Goal: Use online tool/utility: Utilize a website feature to perform a specific function

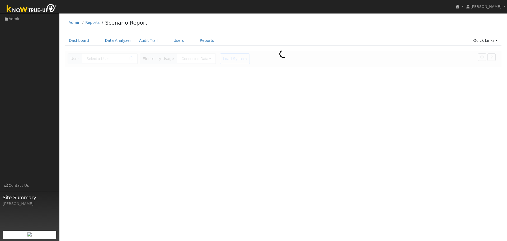
type input "[PERSON_NAME]"
type input "Southern [US_STATE] Edison"
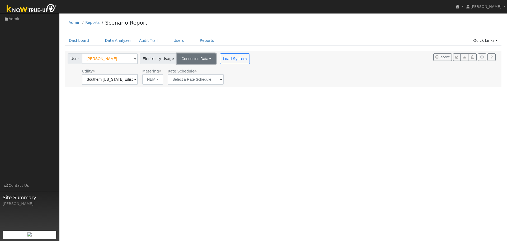
click at [204, 60] on button "Connected Data" at bounding box center [196, 58] width 39 height 11
click at [197, 87] on link "CSV Data" at bounding box center [197, 85] width 38 height 7
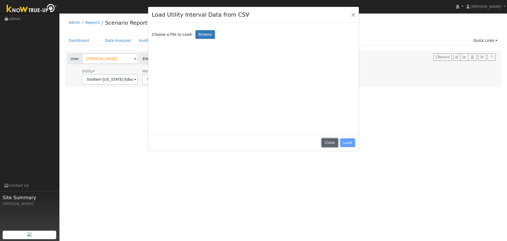
drag, startPoint x: 335, startPoint y: 142, endPoint x: 326, endPoint y: 141, distance: 9.9
click at [335, 143] on button "Close" at bounding box center [330, 142] width 16 height 9
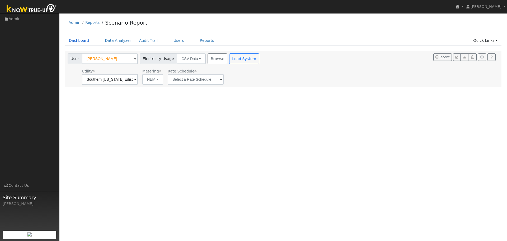
click at [74, 42] on link "Dashboard" at bounding box center [79, 41] width 28 height 10
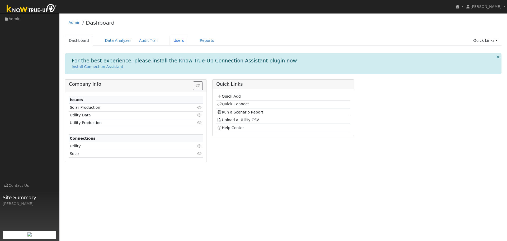
click at [174, 41] on link "Users" at bounding box center [179, 41] width 18 height 10
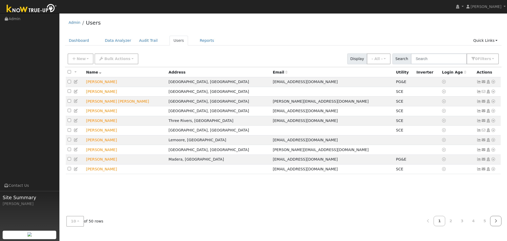
click at [497, 220] on icon at bounding box center [496, 221] width 2 height 4
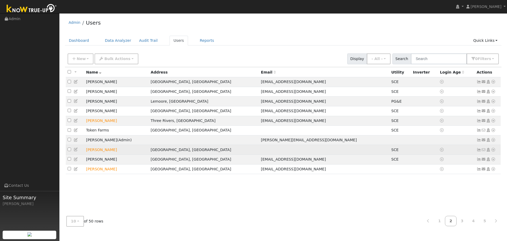
click at [494, 151] on icon at bounding box center [493, 150] width 5 height 4
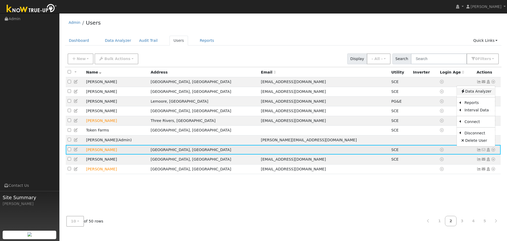
click at [477, 94] on link "Data Analyzer" at bounding box center [476, 91] width 38 height 7
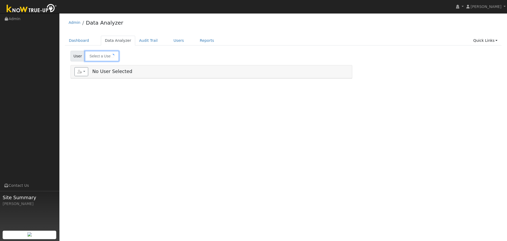
type input "Toby Jefferson"
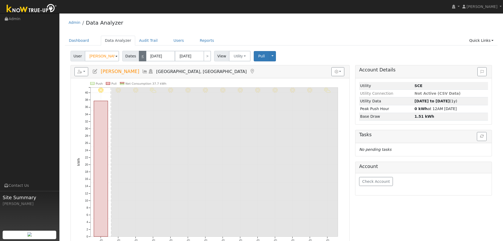
click at [142, 59] on link "<" at bounding box center [142, 56] width 7 height 11
type input "09/16/2025"
type input "09/29/2025"
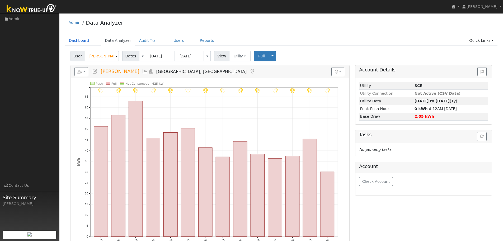
click at [76, 39] on link "Dashboard" at bounding box center [79, 41] width 28 height 10
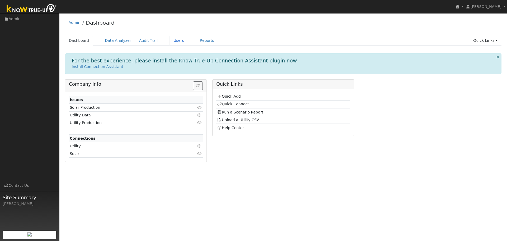
click at [173, 38] on link "Users" at bounding box center [179, 41] width 18 height 10
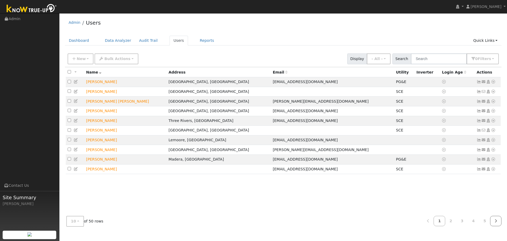
click at [496, 221] on icon at bounding box center [496, 221] width 2 height 4
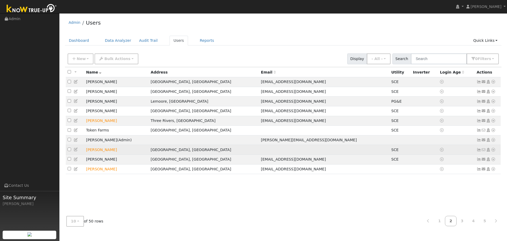
click at [494, 151] on icon at bounding box center [493, 150] width 5 height 4
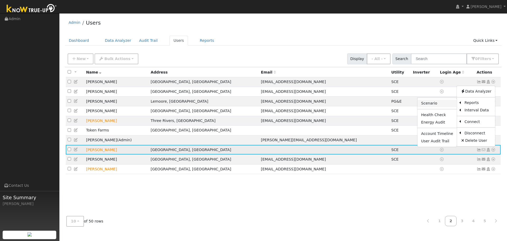
click at [444, 107] on link "Scenario" at bounding box center [437, 103] width 39 height 7
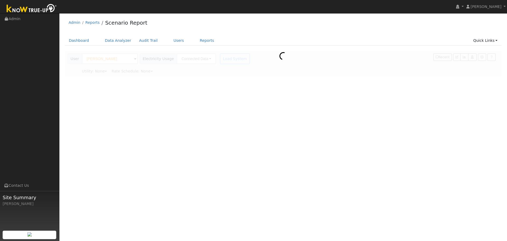
type input "Southern [US_STATE] Edison"
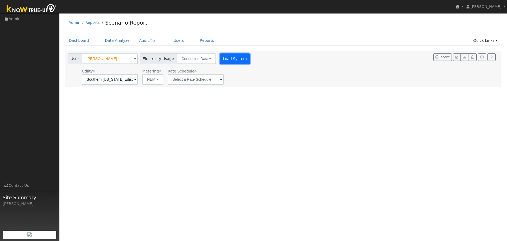
click at [226, 58] on button "Load System" at bounding box center [235, 58] width 30 height 11
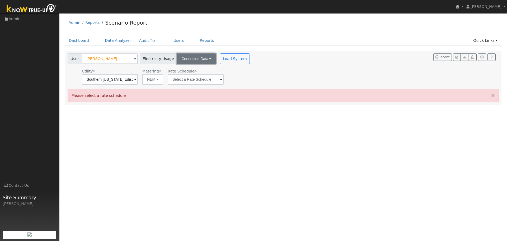
click at [200, 59] on button "Connected Data" at bounding box center [196, 58] width 39 height 11
click at [196, 77] on link "Estimated Data" at bounding box center [197, 77] width 38 height 7
click at [200, 61] on button "Estimated Data" at bounding box center [196, 58] width 38 height 11
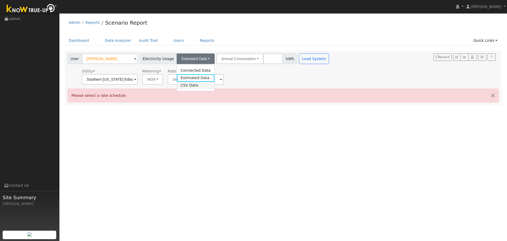
click at [186, 86] on link "CSV Data" at bounding box center [196, 85] width 38 height 7
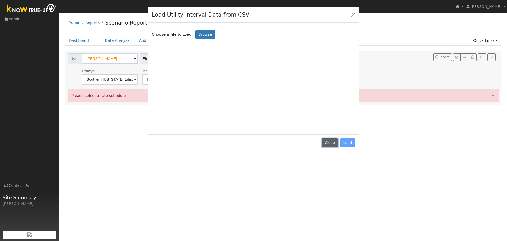
click at [333, 143] on button "Close" at bounding box center [330, 142] width 16 height 9
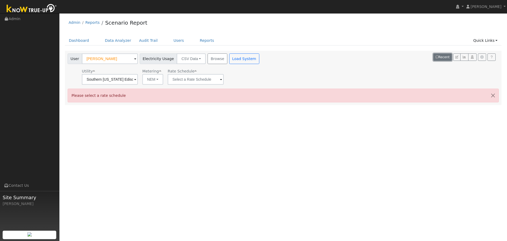
click at [446, 57] on button "Recent" at bounding box center [442, 56] width 18 height 7
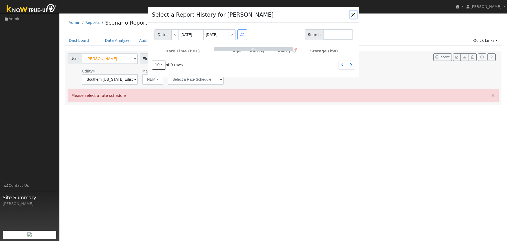
click at [353, 16] on button "button" at bounding box center [353, 14] width 7 height 7
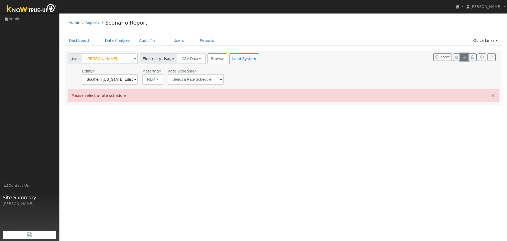
click at [464, 58] on icon "button" at bounding box center [464, 56] width 4 height 3
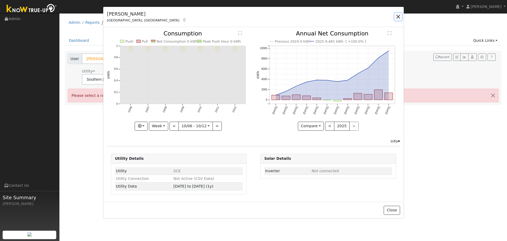
click at [399, 16] on button "button" at bounding box center [398, 16] width 7 height 7
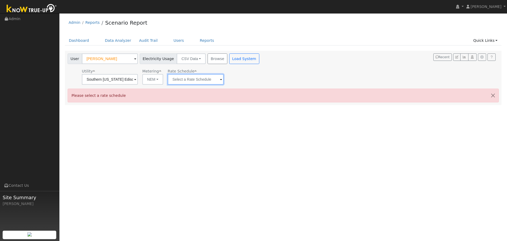
click at [207, 77] on input "text" at bounding box center [196, 79] width 56 height 11
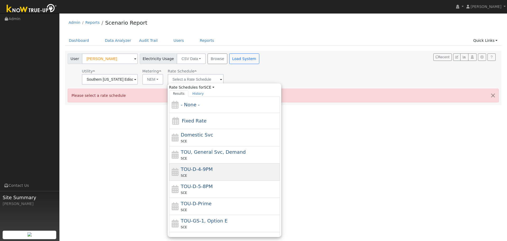
click at [213, 175] on div "SCE" at bounding box center [230, 175] width 98 height 6
type input "TOU-D-4-9PM"
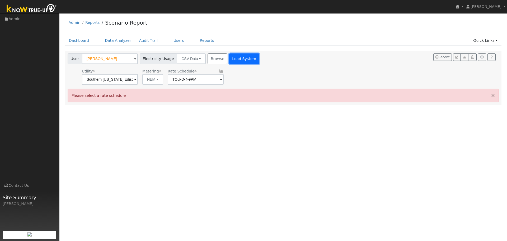
click at [230, 64] on button "Load System" at bounding box center [244, 58] width 30 height 11
click at [214, 59] on button "Browse" at bounding box center [218, 58] width 20 height 11
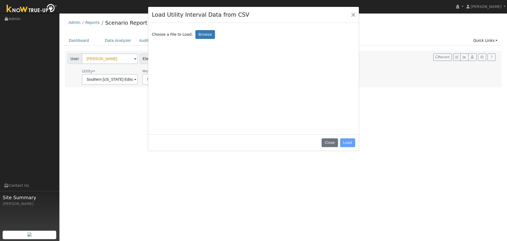
click at [338, 148] on div "Close Load" at bounding box center [253, 142] width 211 height 17
click at [332, 144] on button "Close" at bounding box center [330, 142] width 16 height 9
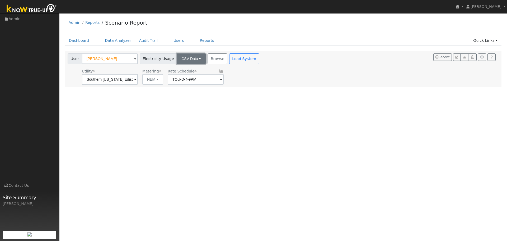
click at [195, 60] on button "CSV Data" at bounding box center [191, 58] width 29 height 11
click at [189, 72] on link "Connected Data" at bounding box center [187, 70] width 38 height 7
click at [228, 61] on button "Load System" at bounding box center [235, 58] width 30 height 11
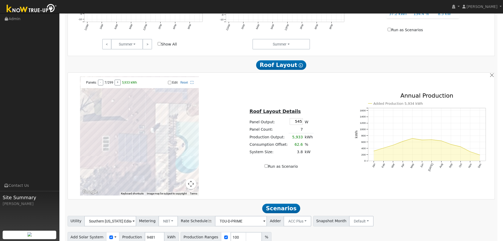
scroll to position [304, 0]
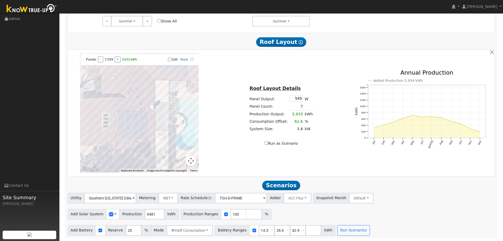
click at [109, 215] on input "checkbox" at bounding box center [111, 214] width 4 height 4
checkbox input "false"
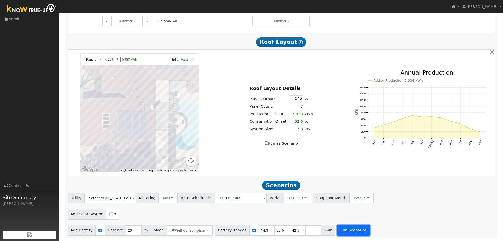
click at [342, 228] on button "Run Scenarios" at bounding box center [353, 230] width 32 height 11
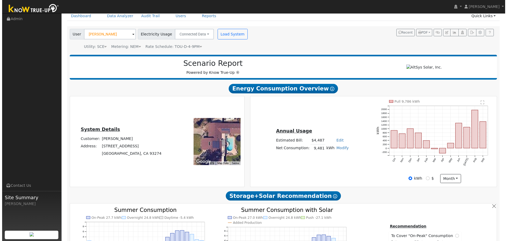
scroll to position [0, 0]
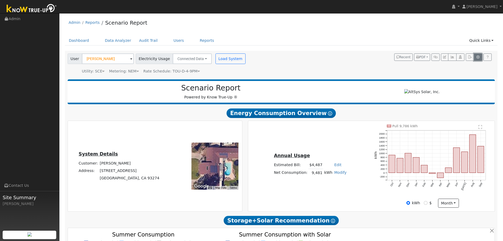
click at [479, 57] on icon "button" at bounding box center [478, 56] width 4 height 3
type input "20"
type input "3.25"
type input "5505"
type input "545"
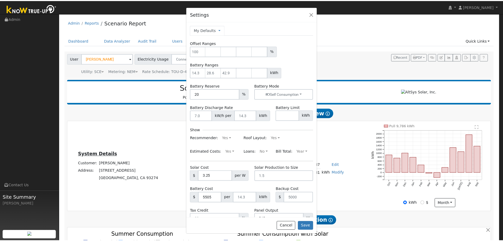
scroll to position [16, 0]
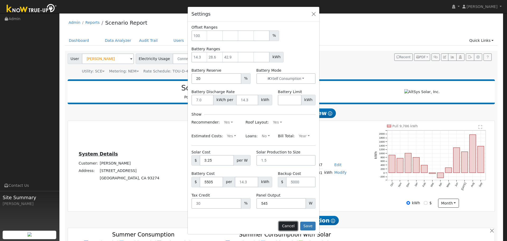
click at [289, 224] on button "Cancel" at bounding box center [288, 225] width 19 height 9
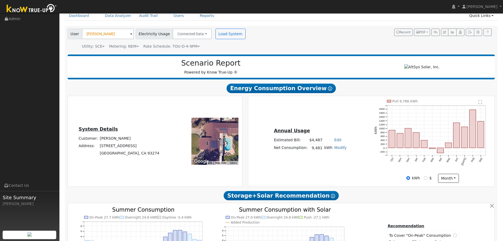
scroll to position [0, 0]
